Goal: Information Seeking & Learning: Learn about a topic

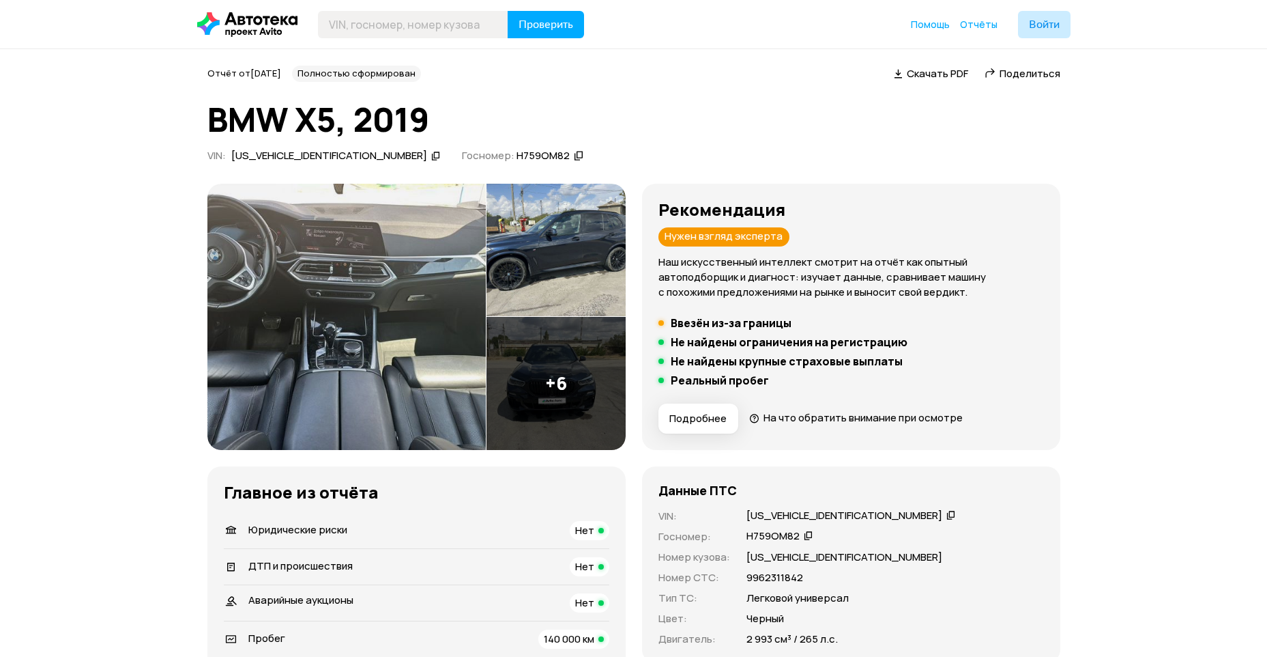
click at [372, 298] on img at bounding box center [346, 317] width 278 height 266
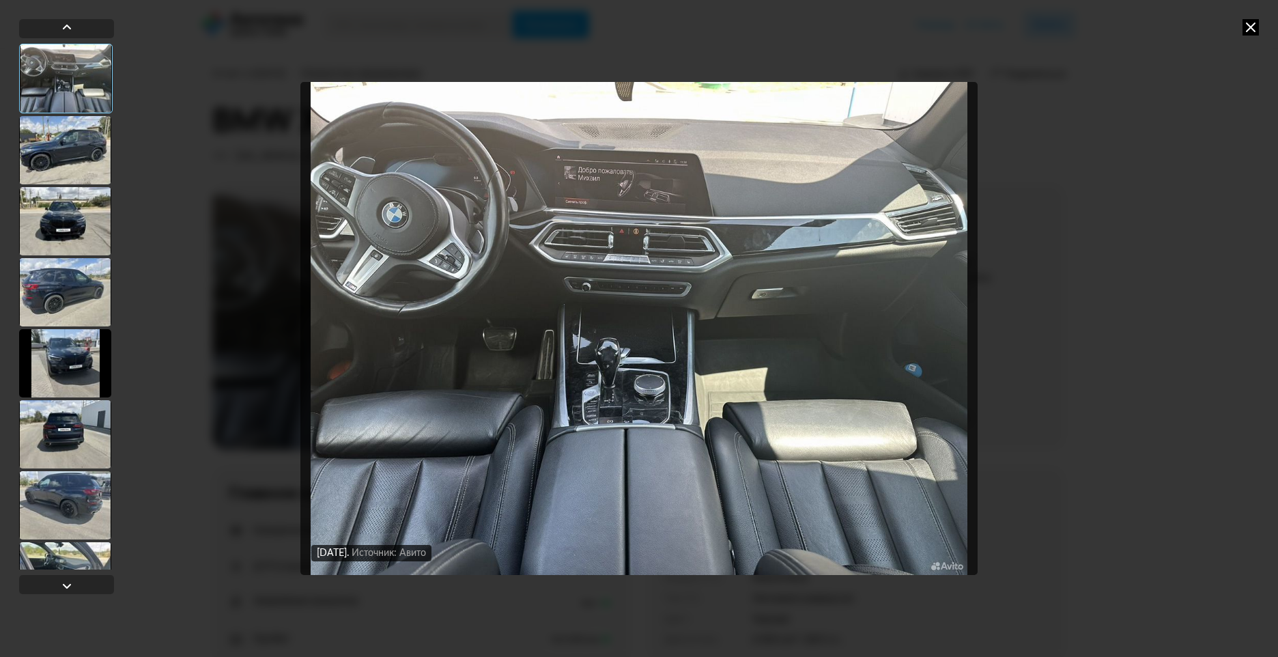
click at [84, 154] on div at bounding box center [65, 150] width 92 height 68
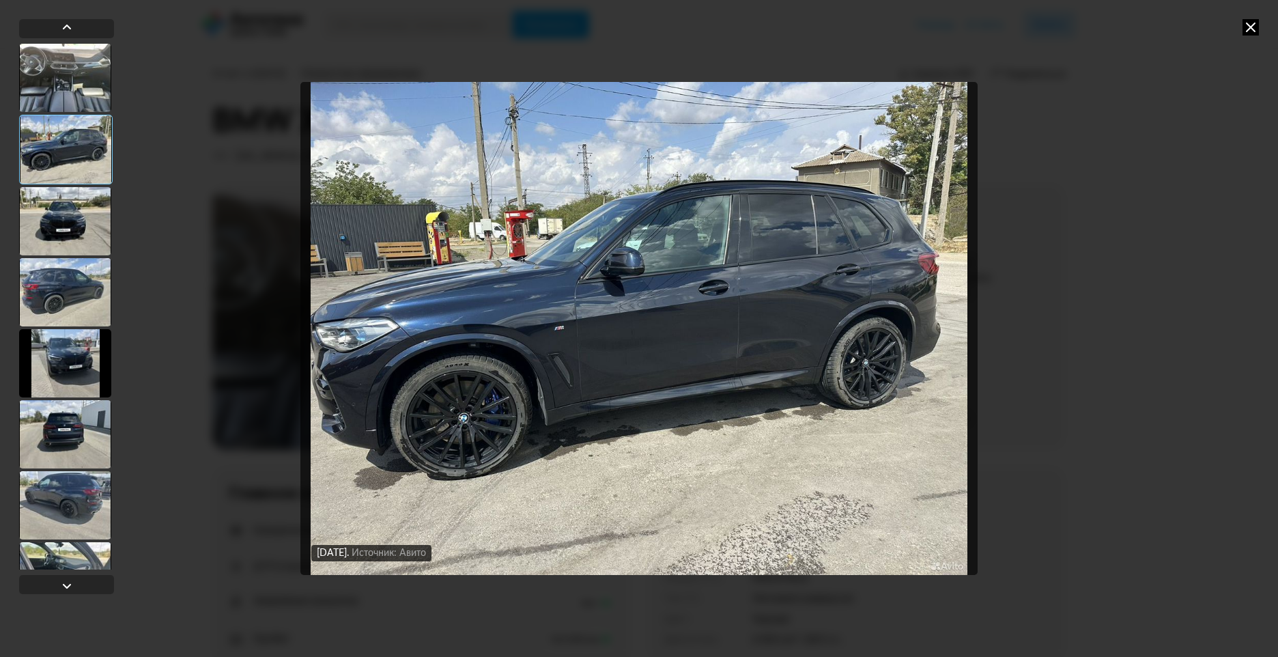
click at [84, 154] on div at bounding box center [65, 150] width 93 height 70
click at [72, 216] on div at bounding box center [65, 221] width 92 height 68
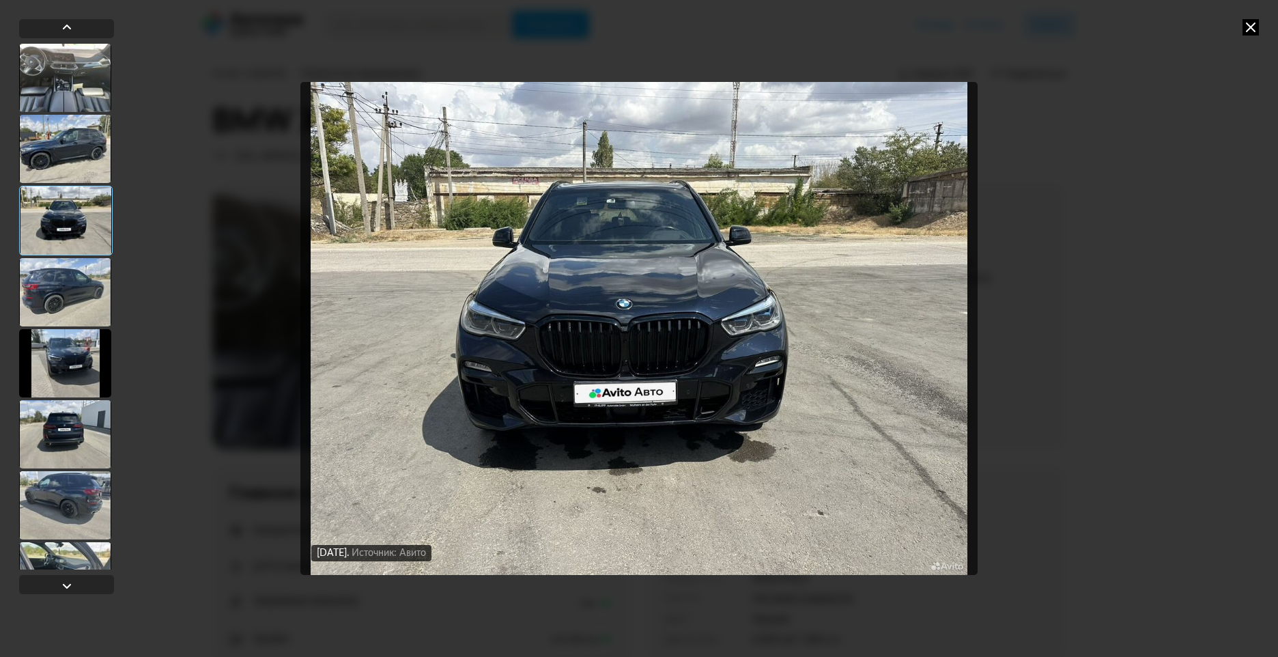
click at [63, 276] on div at bounding box center [65, 292] width 92 height 68
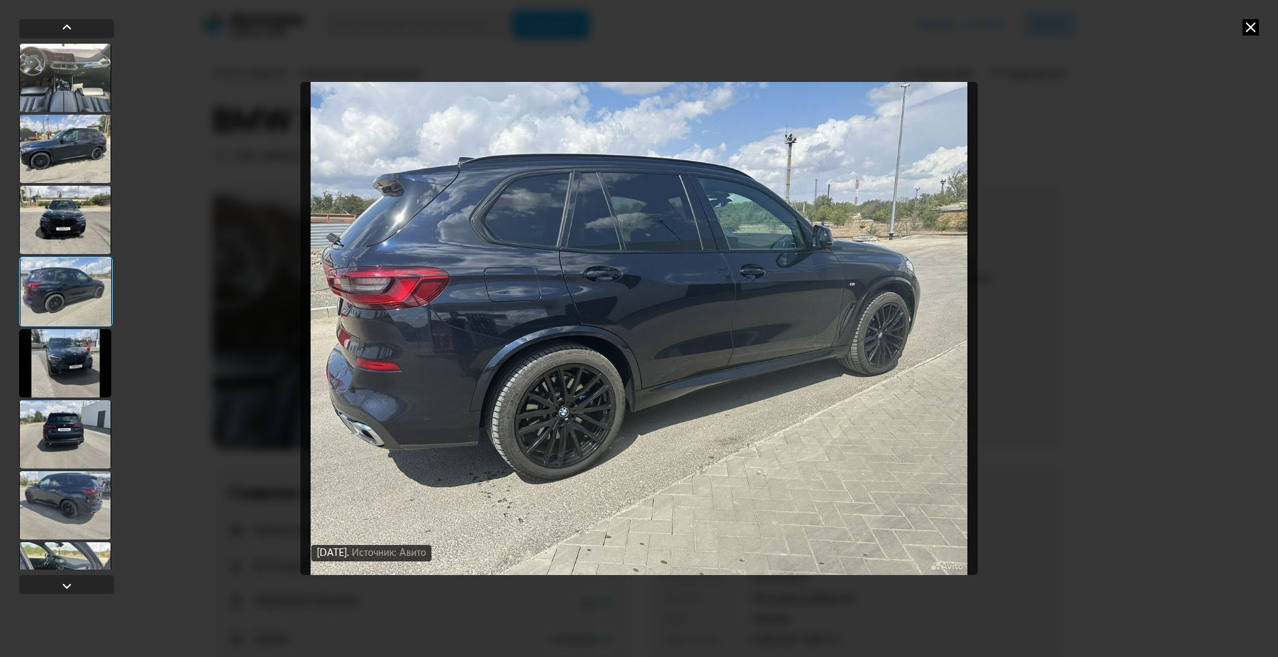
click at [73, 363] on div at bounding box center [65, 363] width 92 height 68
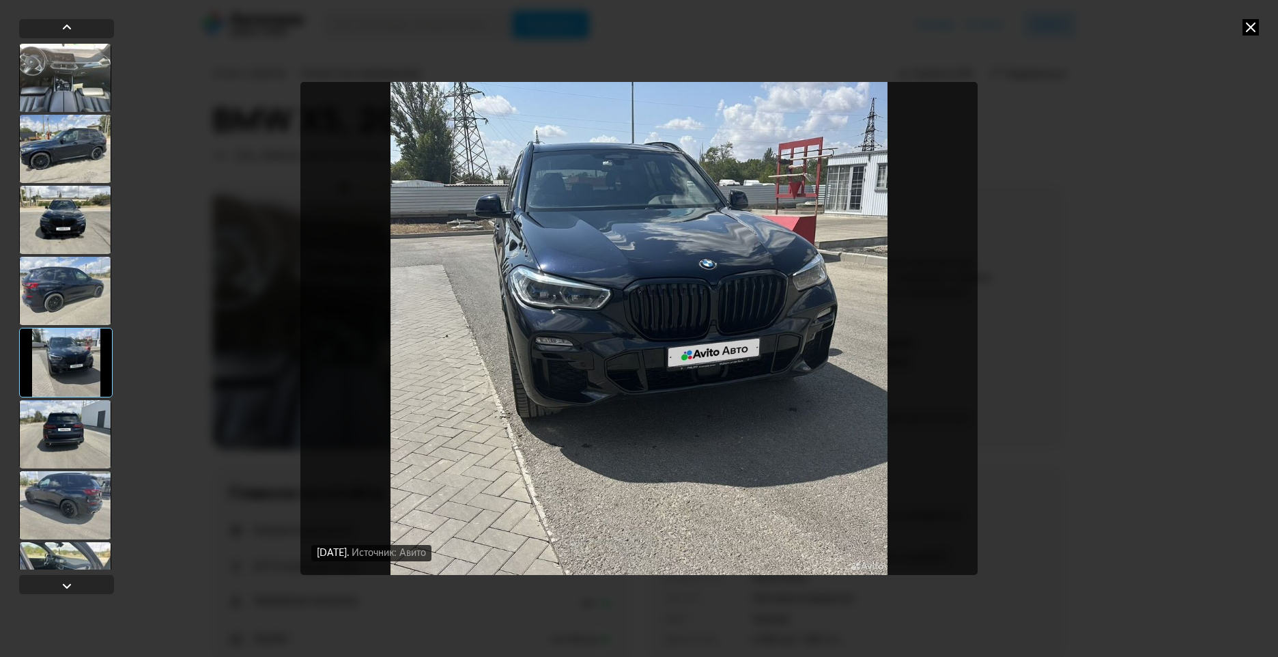
click at [82, 435] on div at bounding box center [65, 434] width 92 height 68
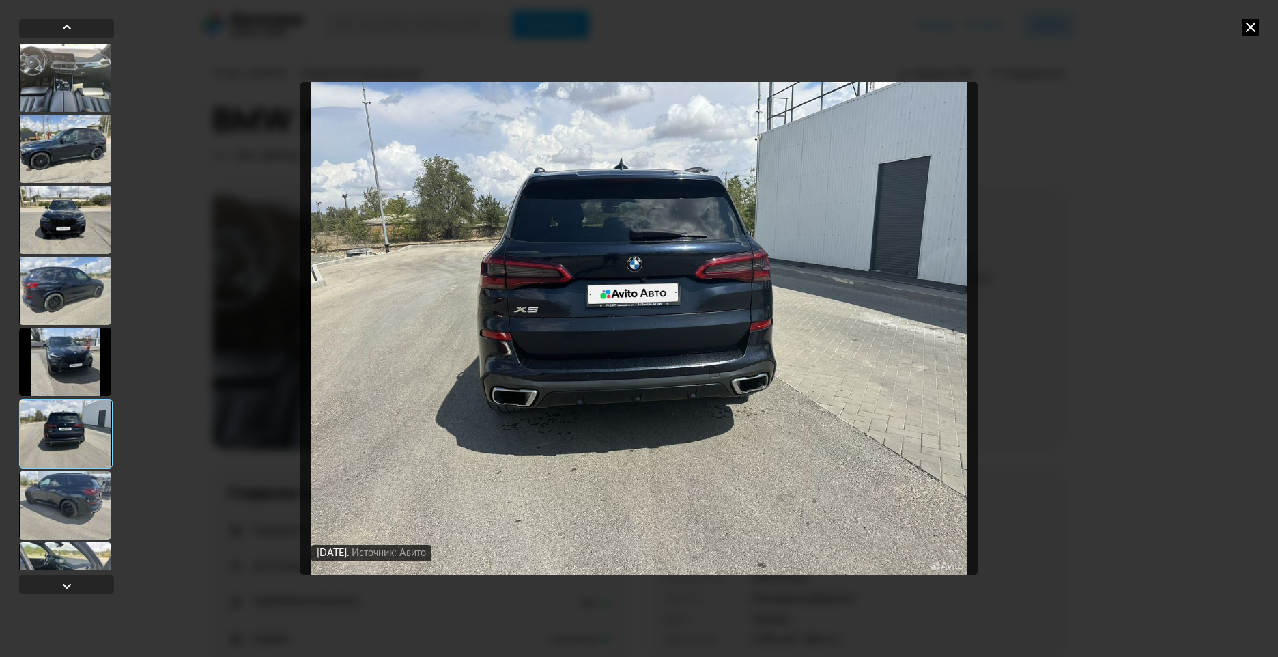
click at [89, 498] on div at bounding box center [65, 505] width 92 height 68
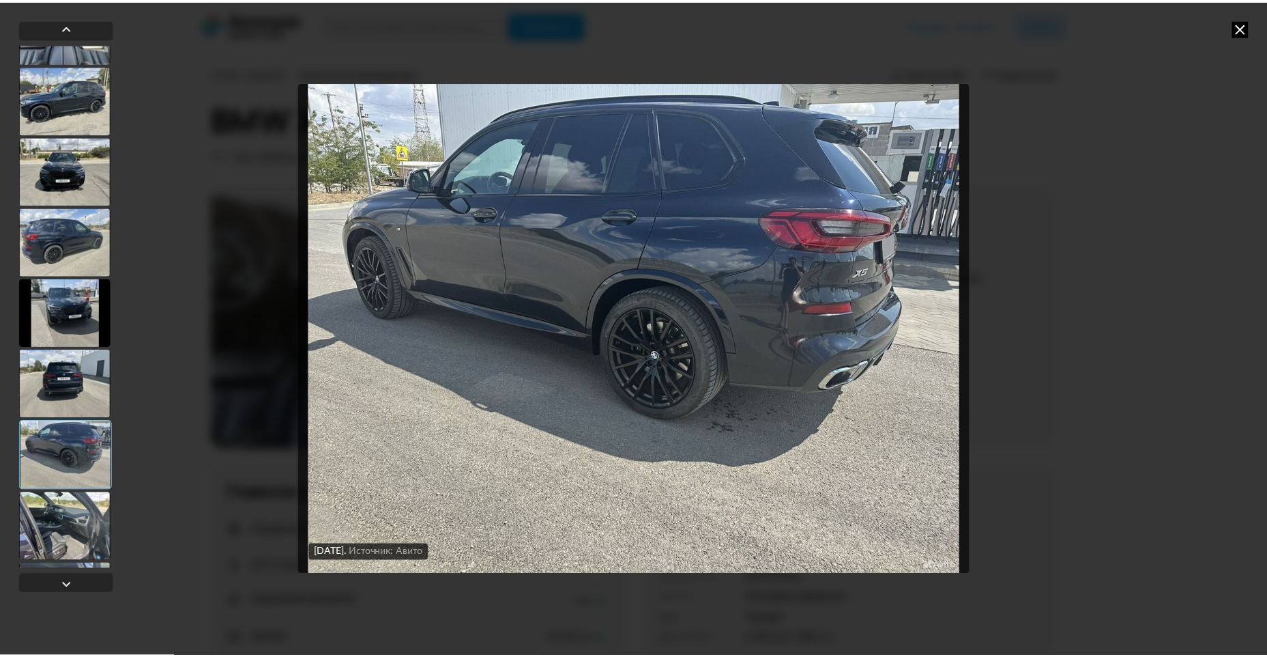
scroll to position [115, 0]
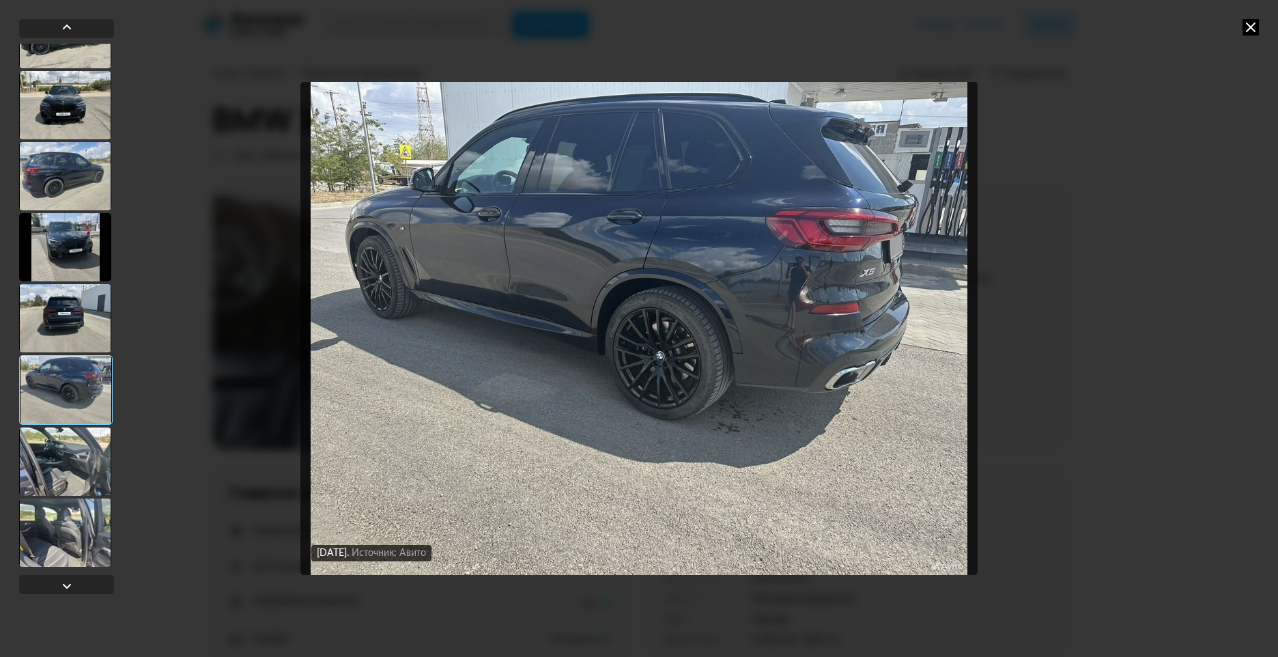
click at [61, 463] on div at bounding box center [65, 461] width 92 height 68
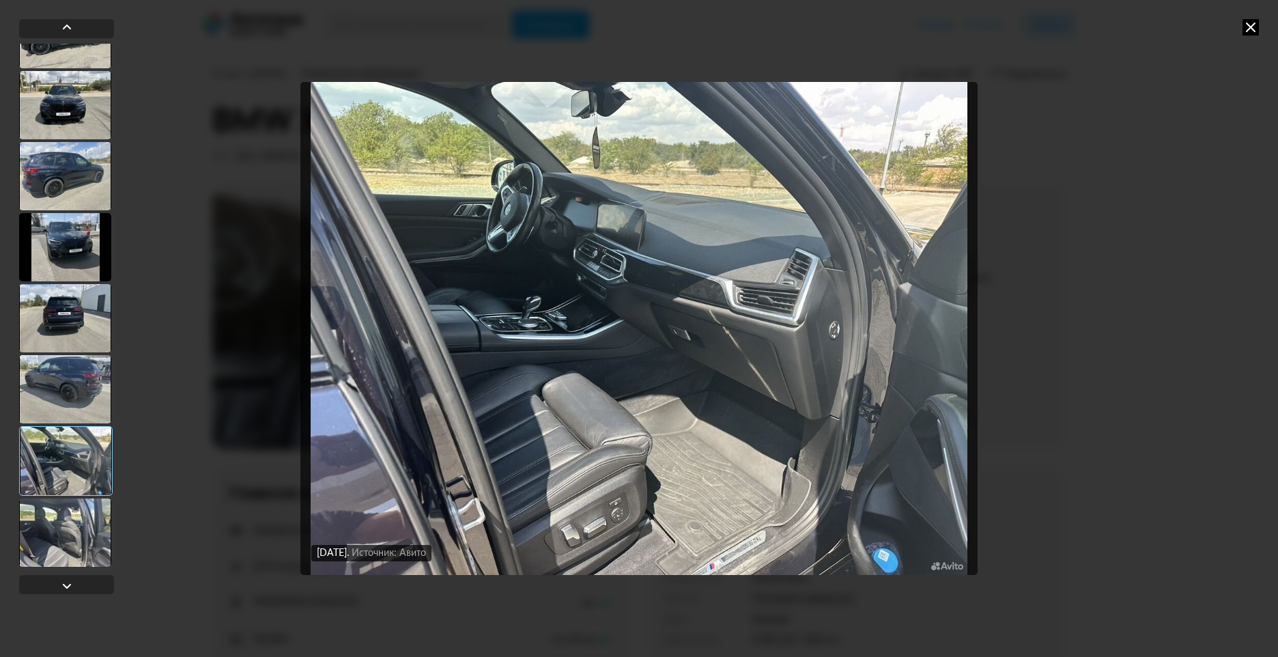
click at [59, 530] on div at bounding box center [65, 532] width 92 height 68
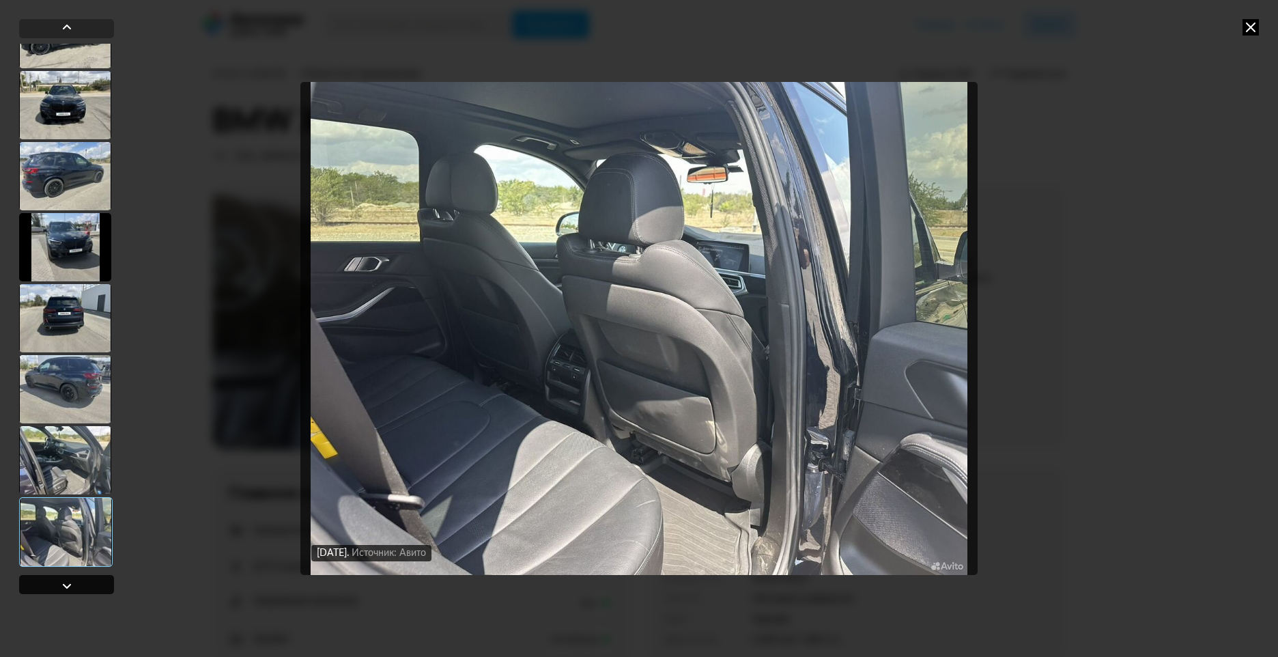
click at [61, 586] on div at bounding box center [67, 585] width 16 height 16
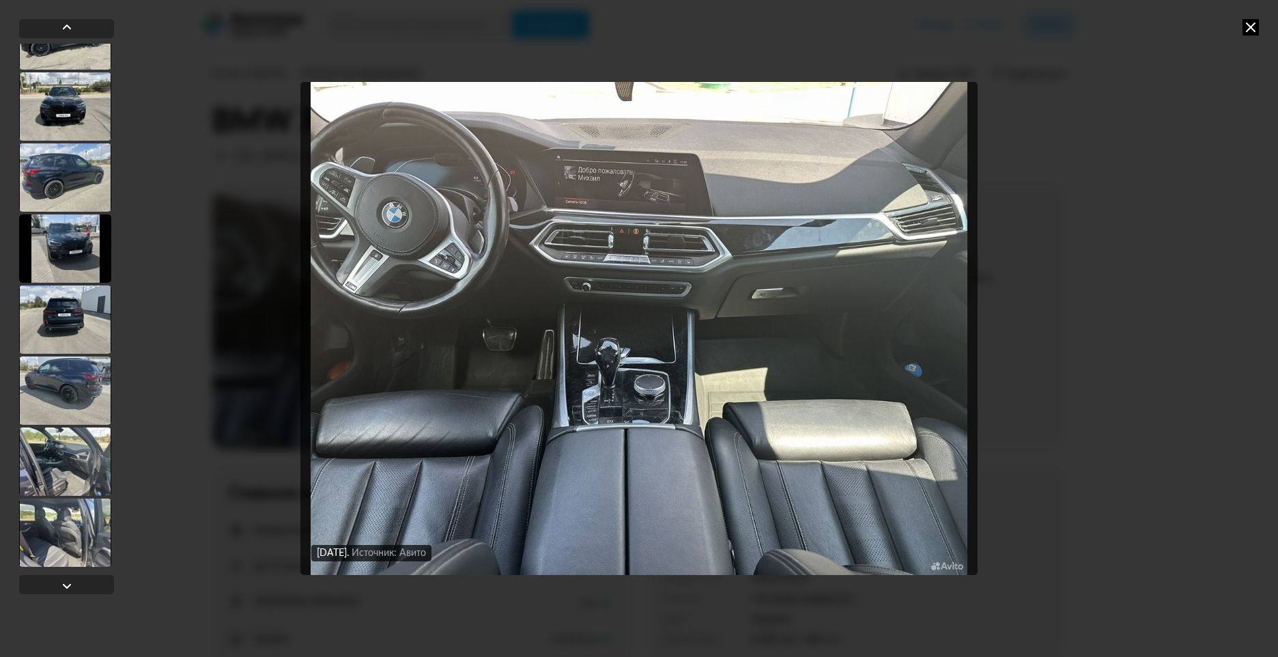
click at [1254, 25] on icon at bounding box center [1250, 27] width 16 height 16
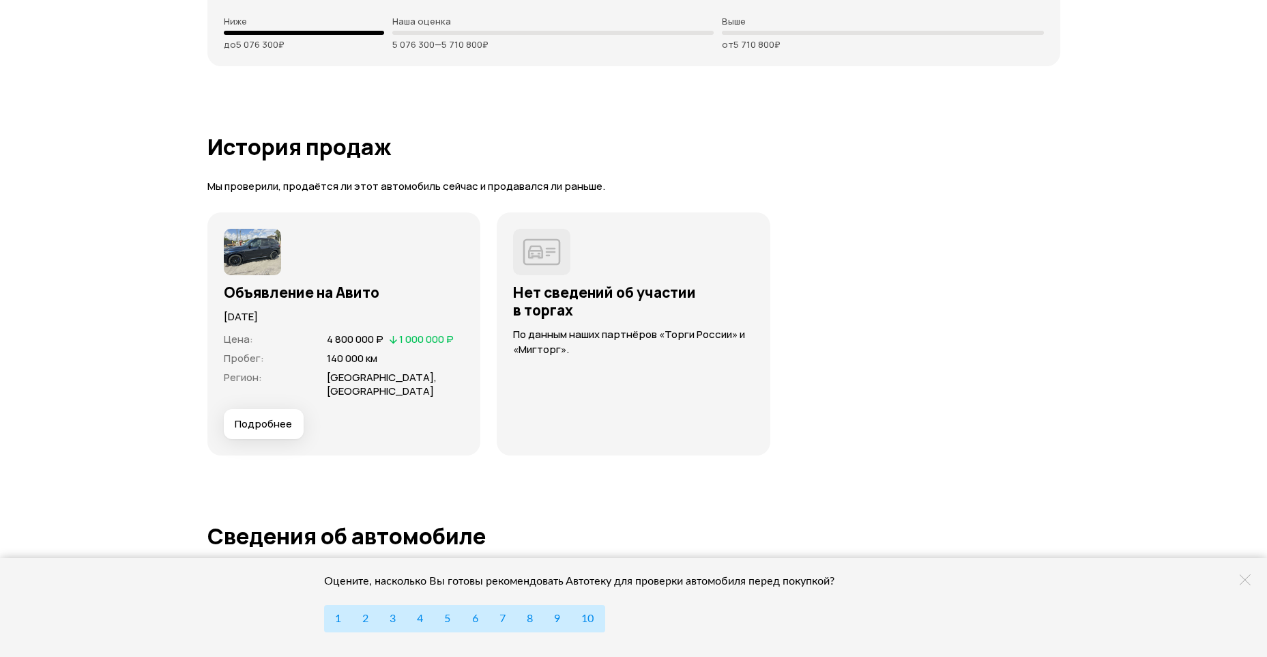
scroll to position [3412, 0]
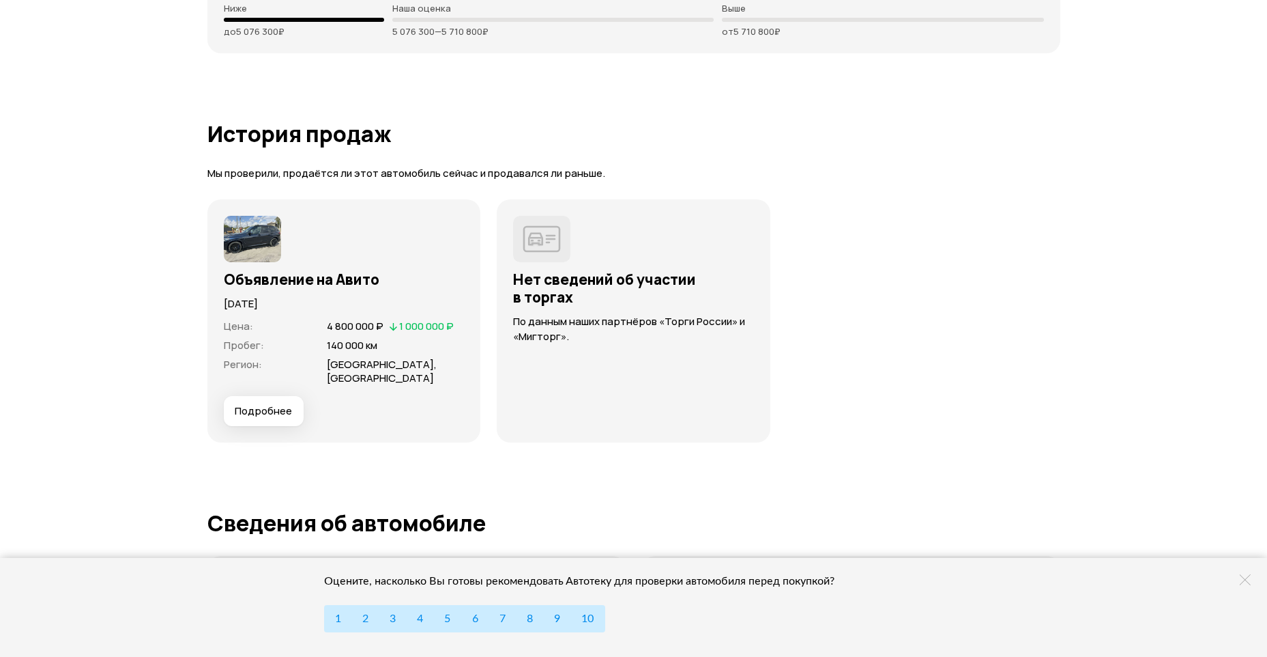
click at [258, 405] on button "Подробнее" at bounding box center [264, 411] width 80 height 30
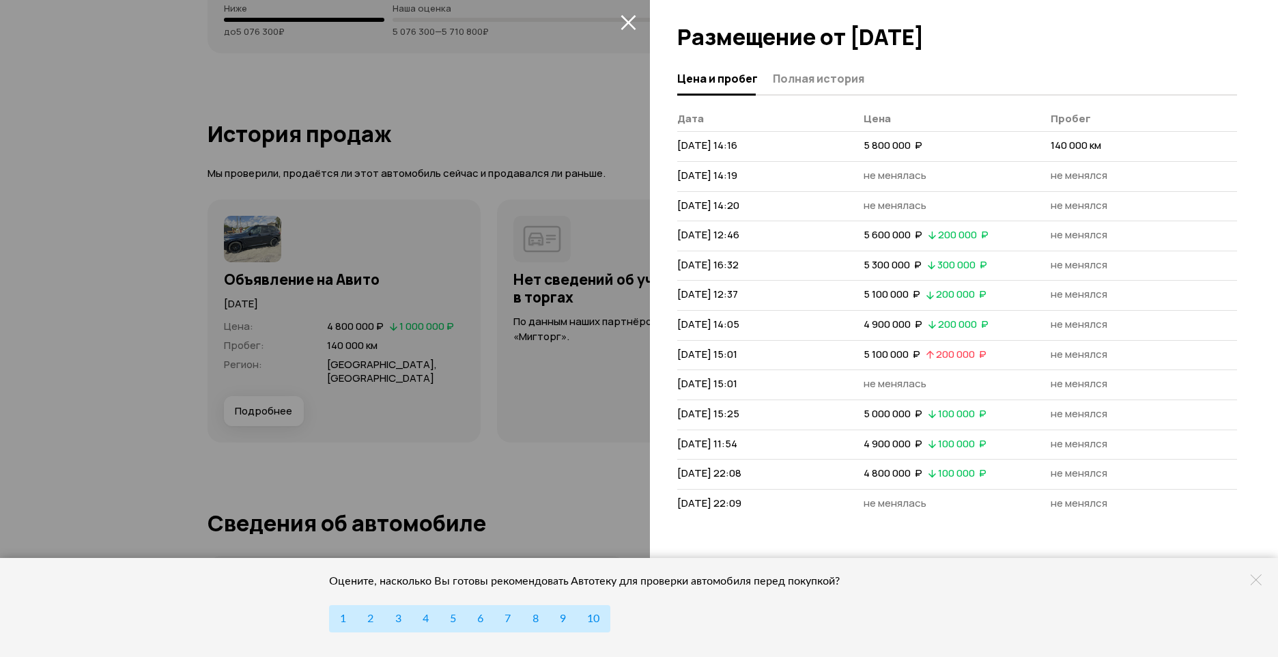
click at [625, 25] on icon "закрыть" at bounding box center [627, 22] width 15 height 15
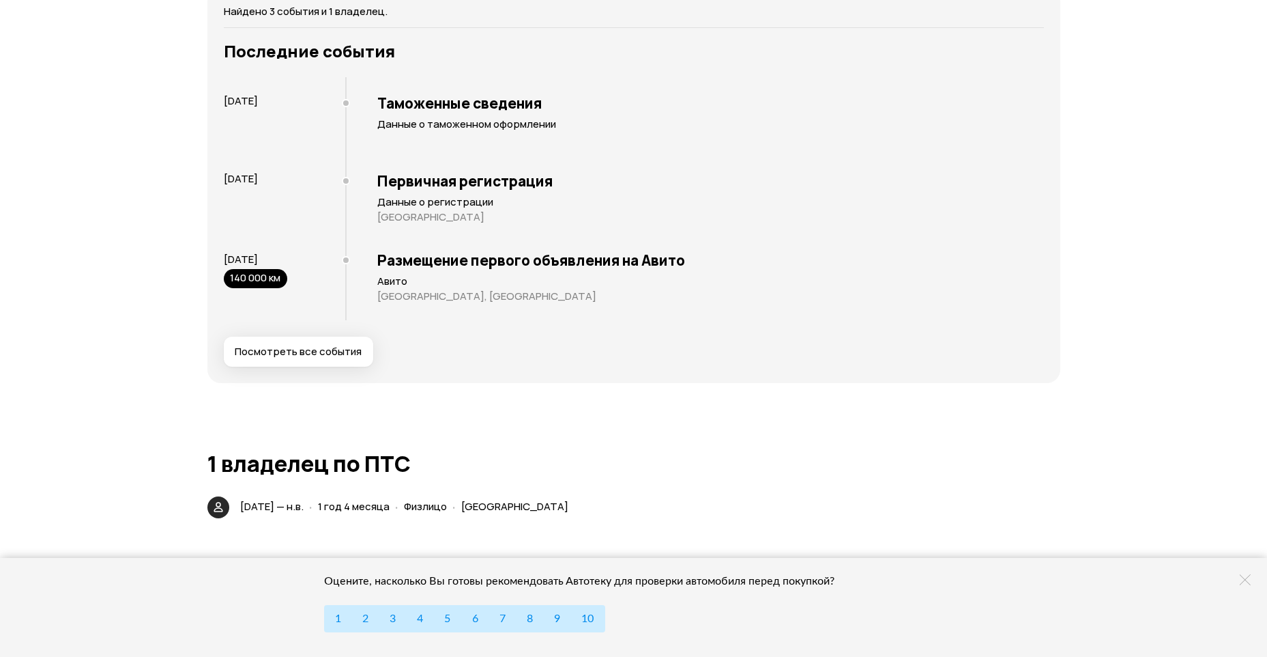
scroll to position [2507, 0]
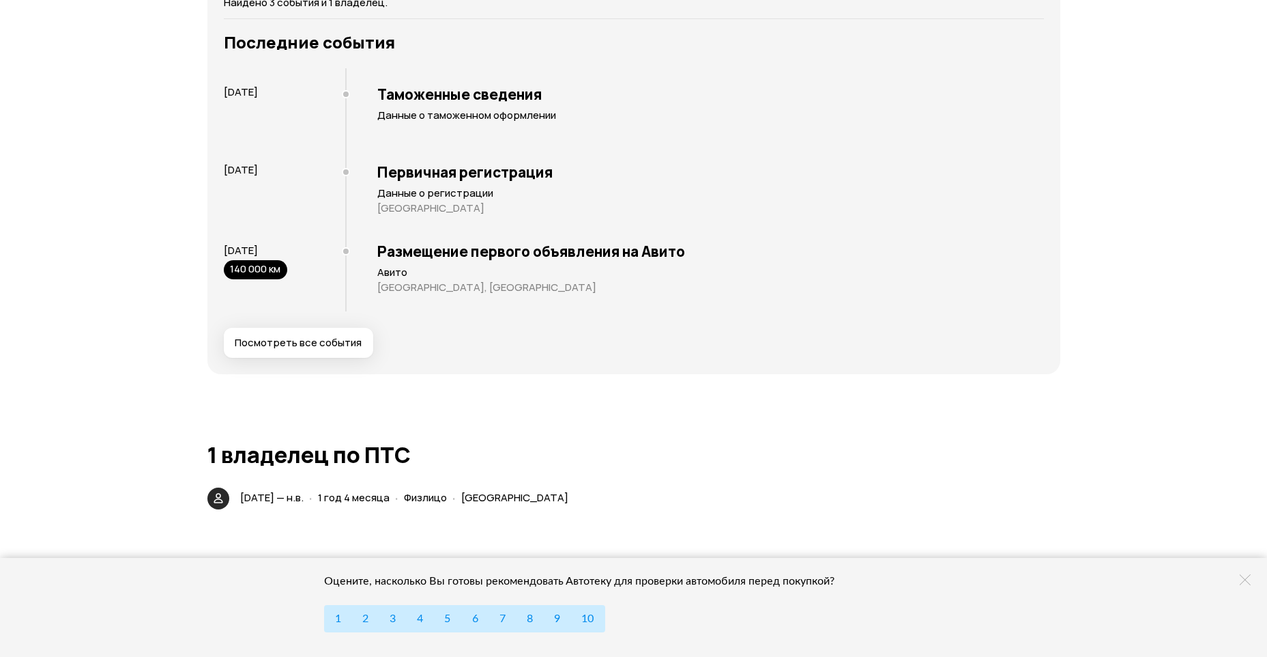
click at [343, 346] on span "Посмотреть все события" at bounding box center [298, 343] width 127 height 14
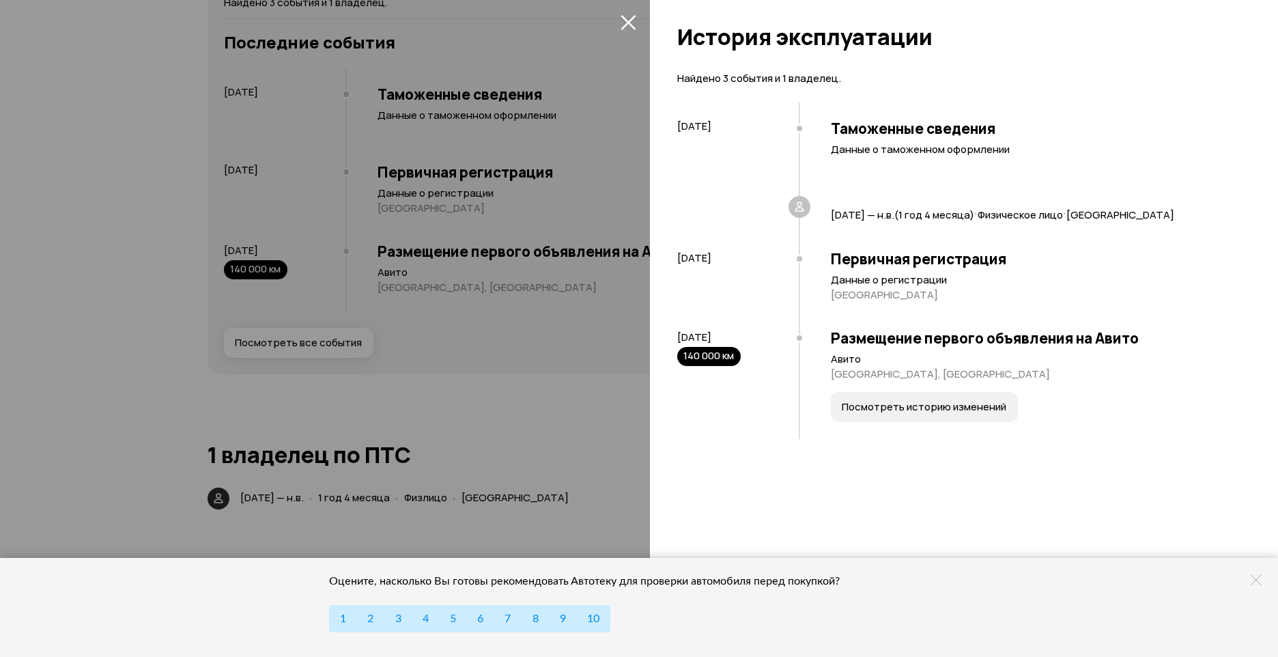
click at [109, 145] on div at bounding box center [639, 328] width 1278 height 657
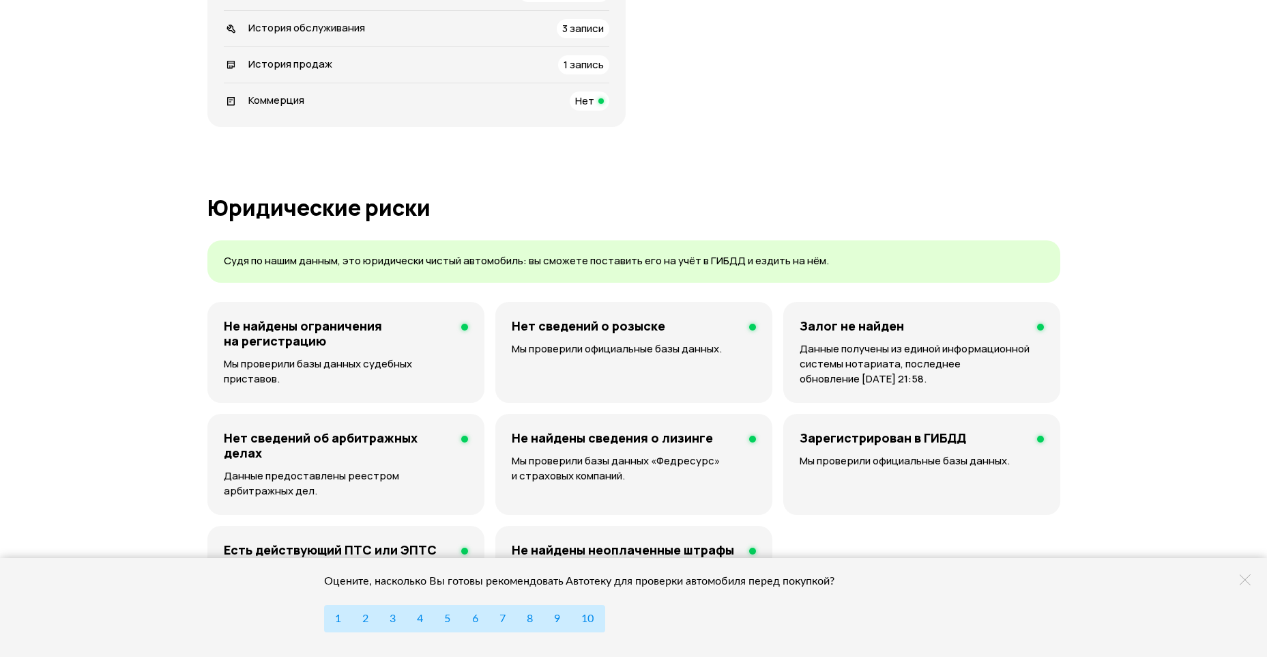
scroll to position [273, 0]
